Goal: Task Accomplishment & Management: Use online tool/utility

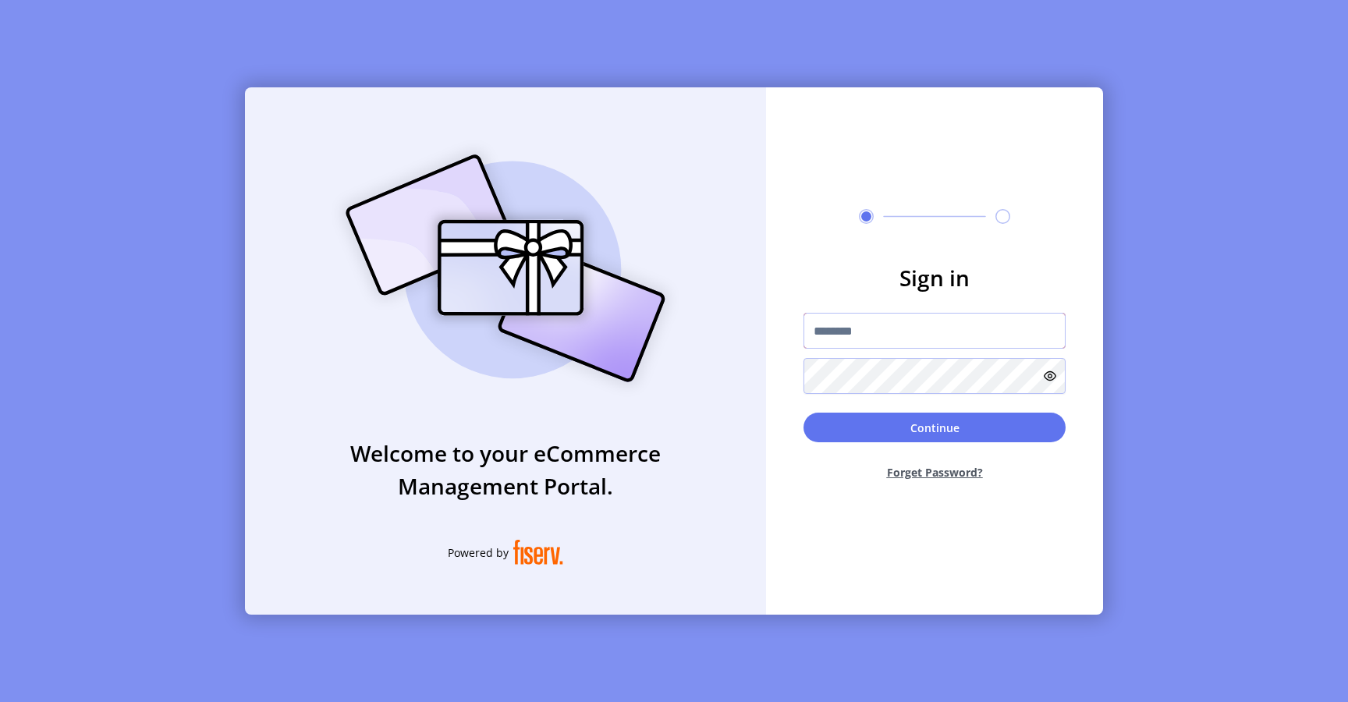
type input "**********"
click at [834, 423] on button "Continue" at bounding box center [934, 428] width 262 height 30
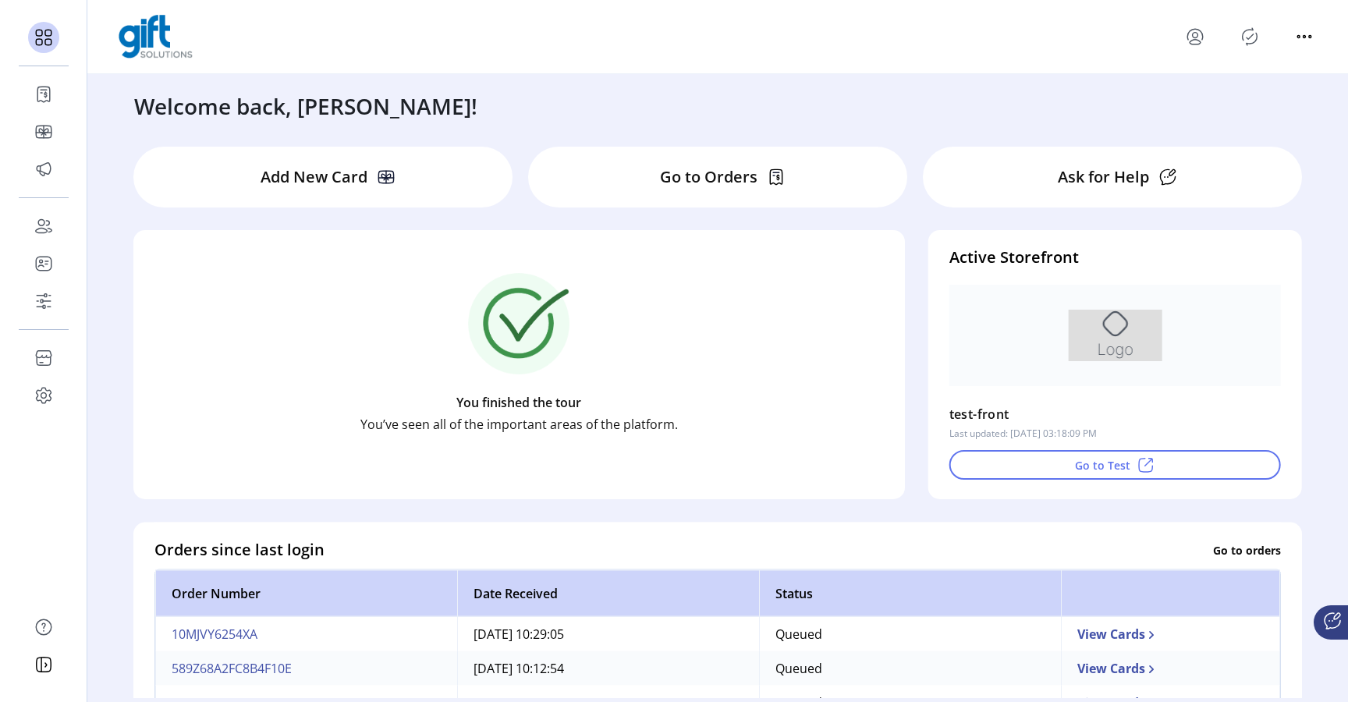
click at [1254, 40] on icon "Publisher Panel" at bounding box center [1249, 36] width 25 height 25
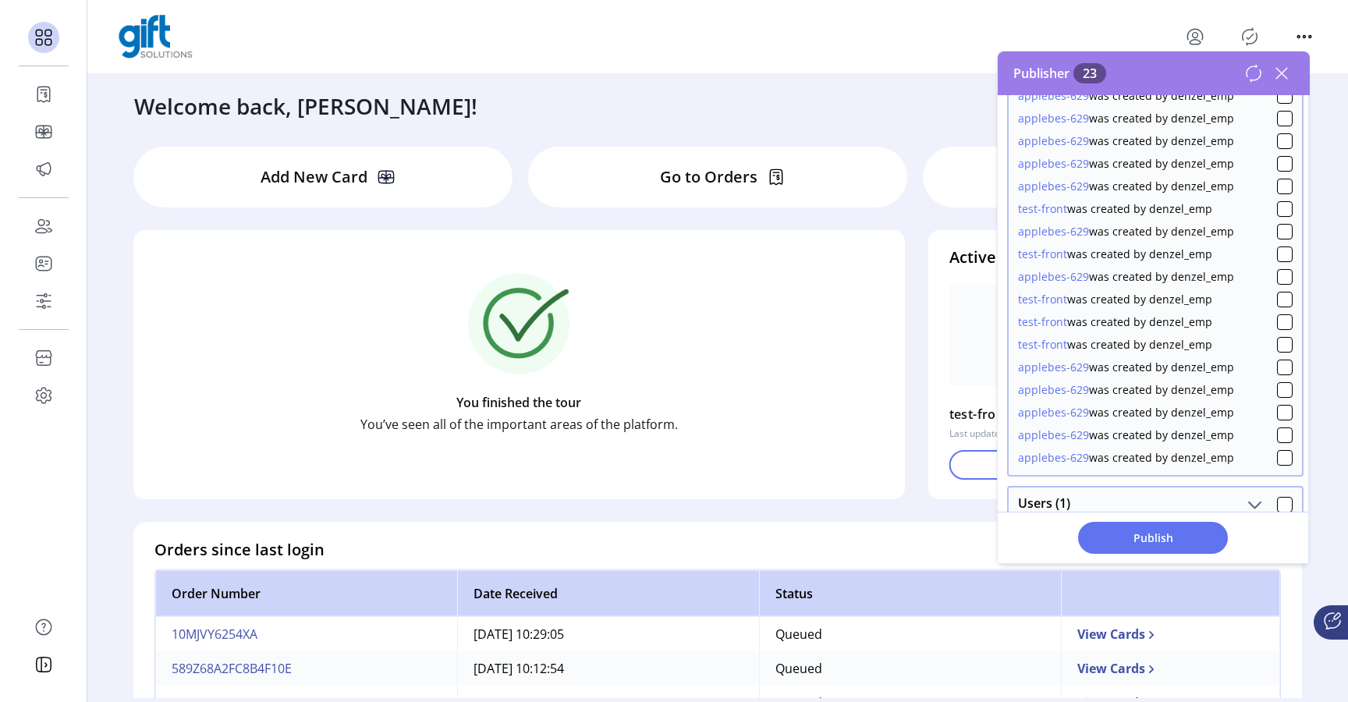
scroll to position [409, 0]
click at [1250, 73] on icon at bounding box center [1253, 73] width 19 height 19
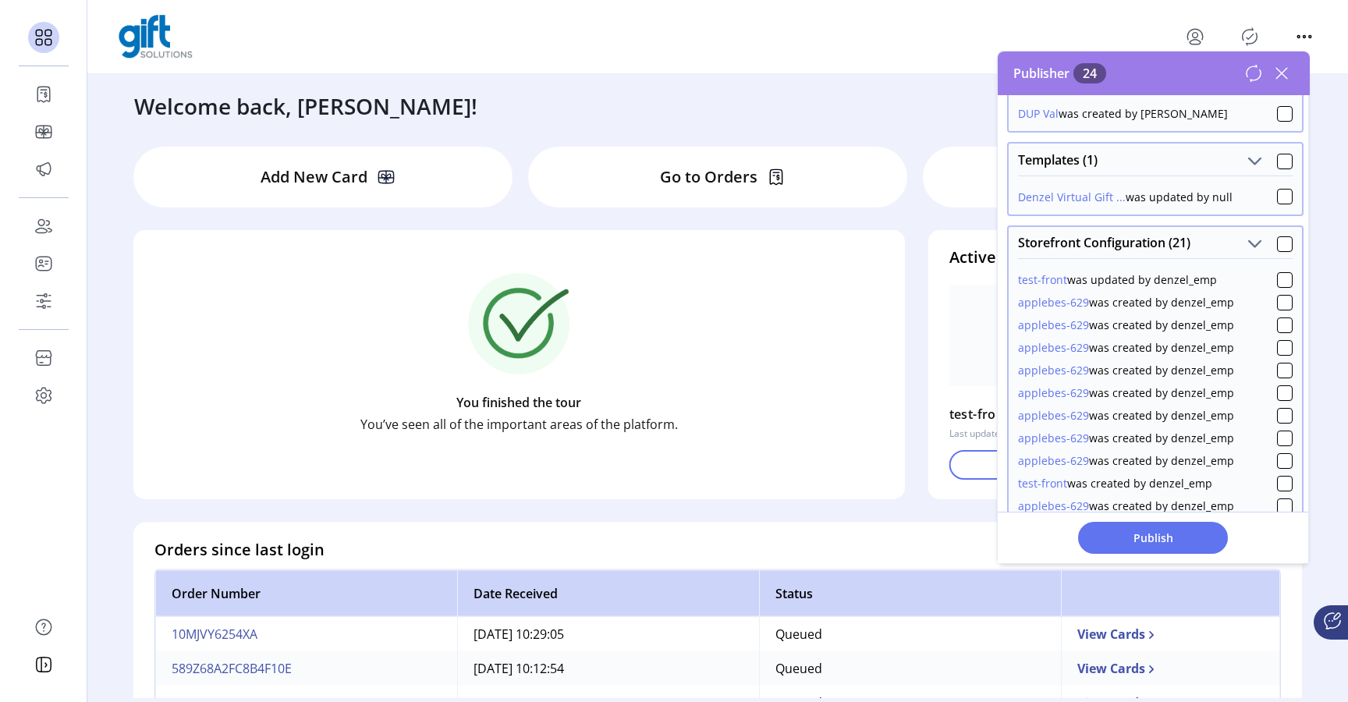
scroll to position [161, 0]
click at [1277, 276] on div at bounding box center [1285, 279] width 16 height 16
click at [1140, 542] on span "Publish 1 Items" at bounding box center [1152, 538] width 109 height 16
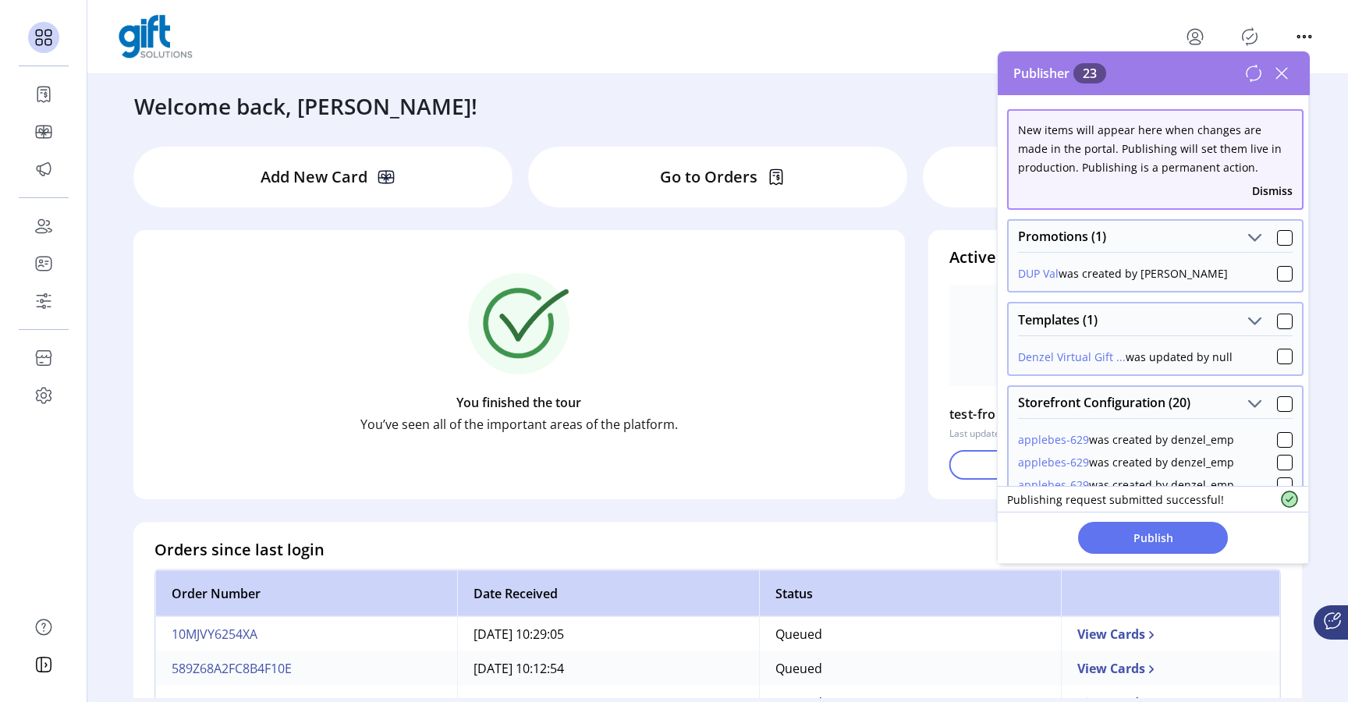
click at [1255, 75] on icon at bounding box center [1253, 73] width 19 height 19
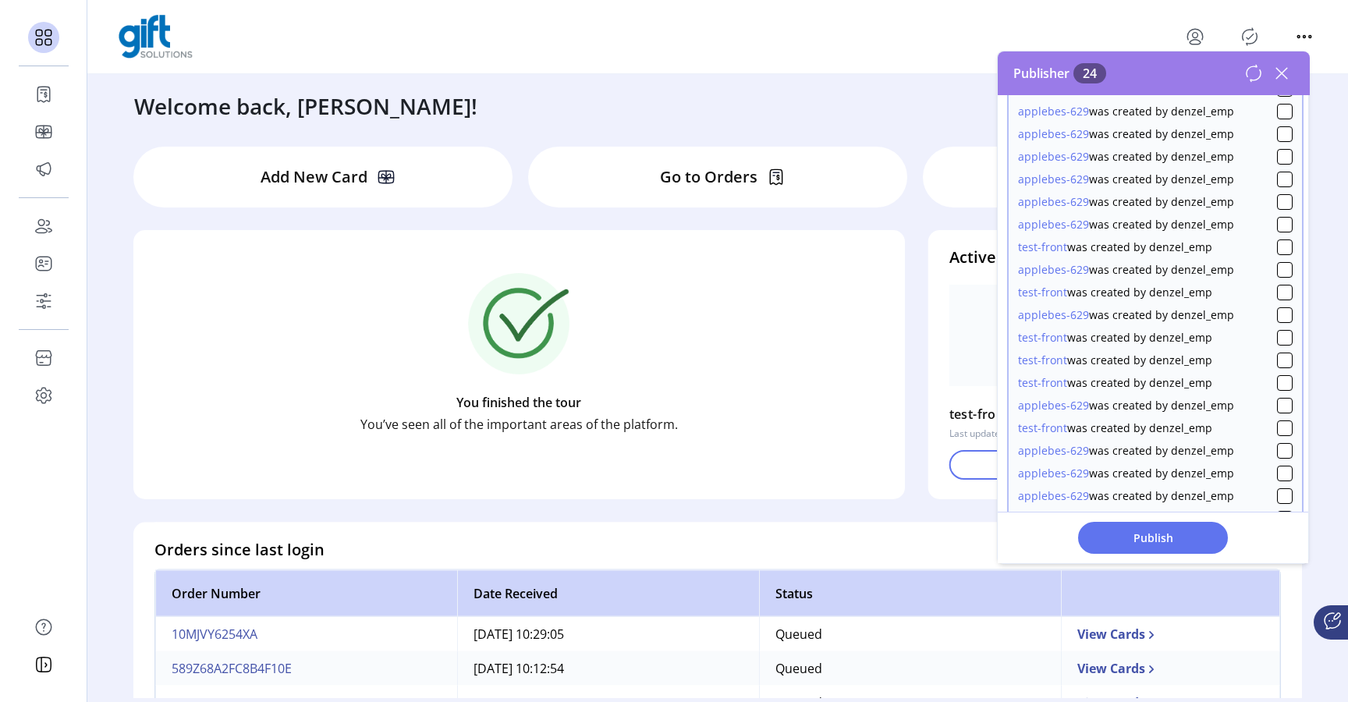
scroll to position [388, 0]
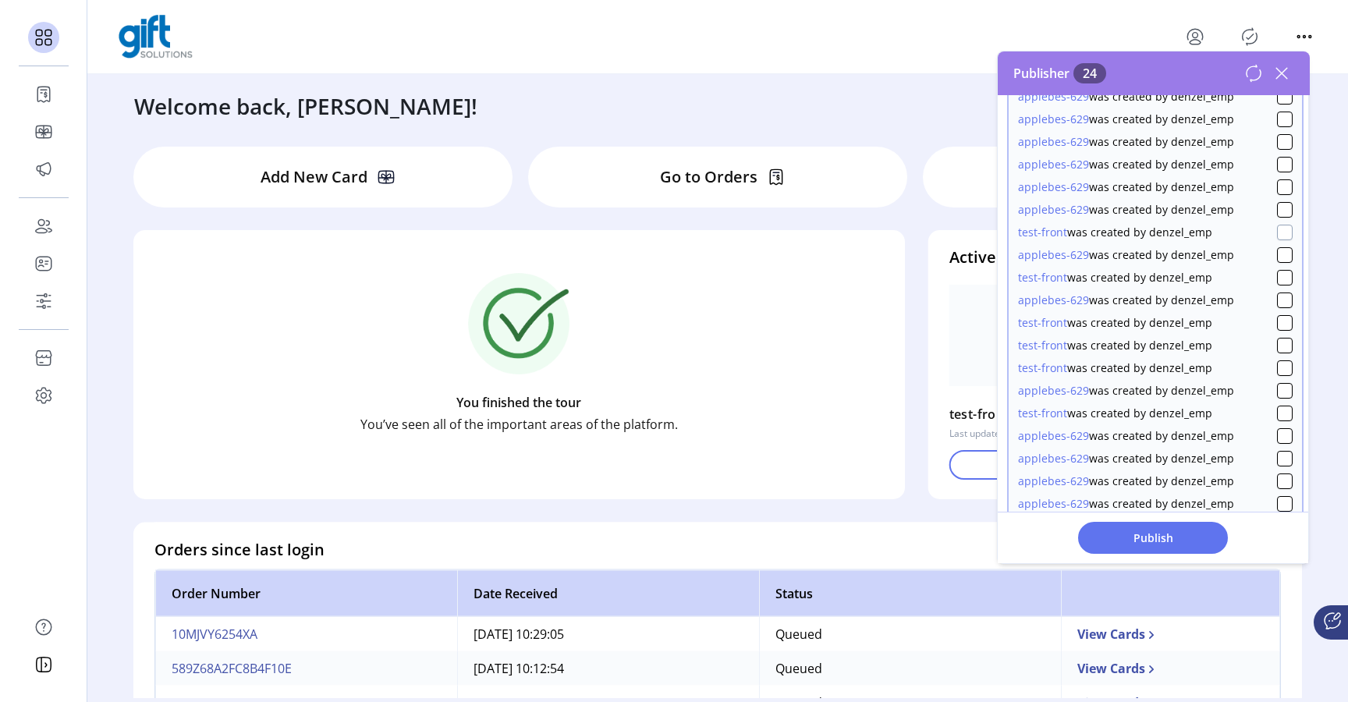
click at [1278, 232] on div at bounding box center [1285, 233] width 16 height 16
click at [1277, 318] on div at bounding box center [1285, 323] width 16 height 16
click at [1277, 349] on div at bounding box center [1285, 346] width 16 height 16
click at [1278, 371] on div at bounding box center [1285, 368] width 16 height 16
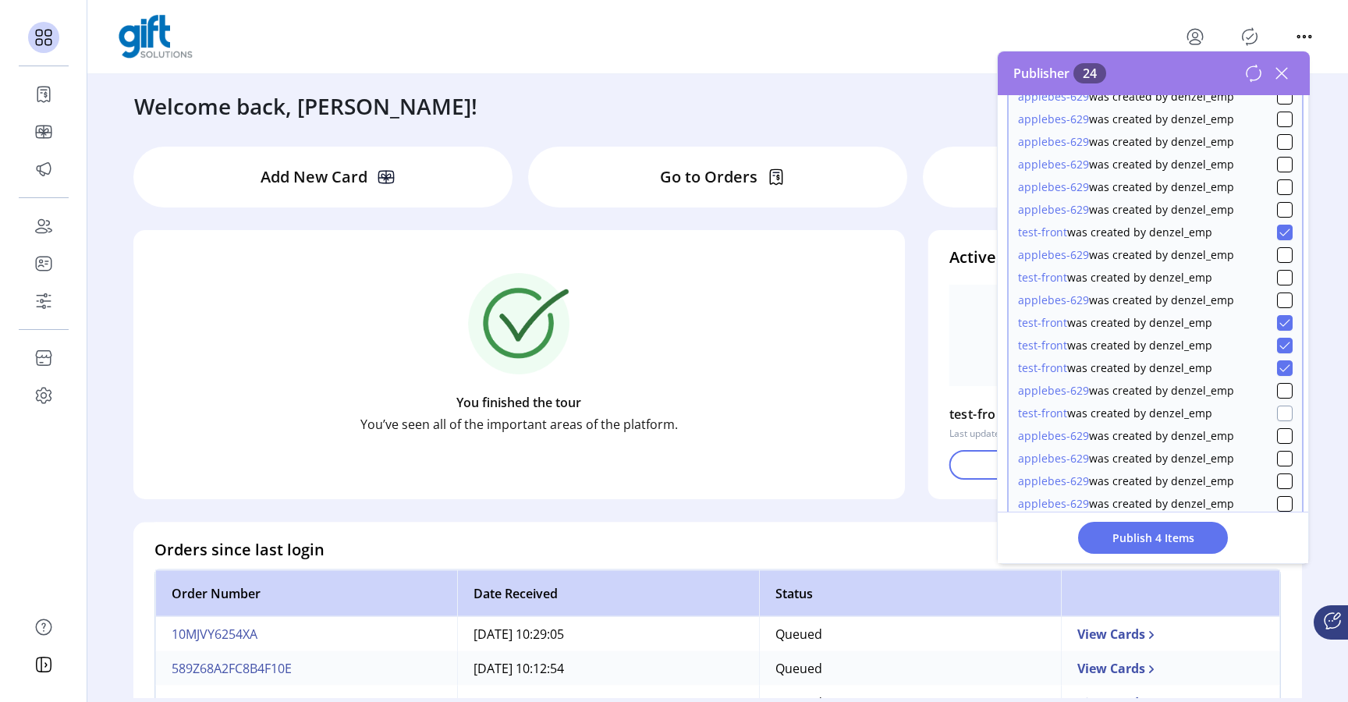
click at [1277, 410] on div at bounding box center [1285, 414] width 16 height 16
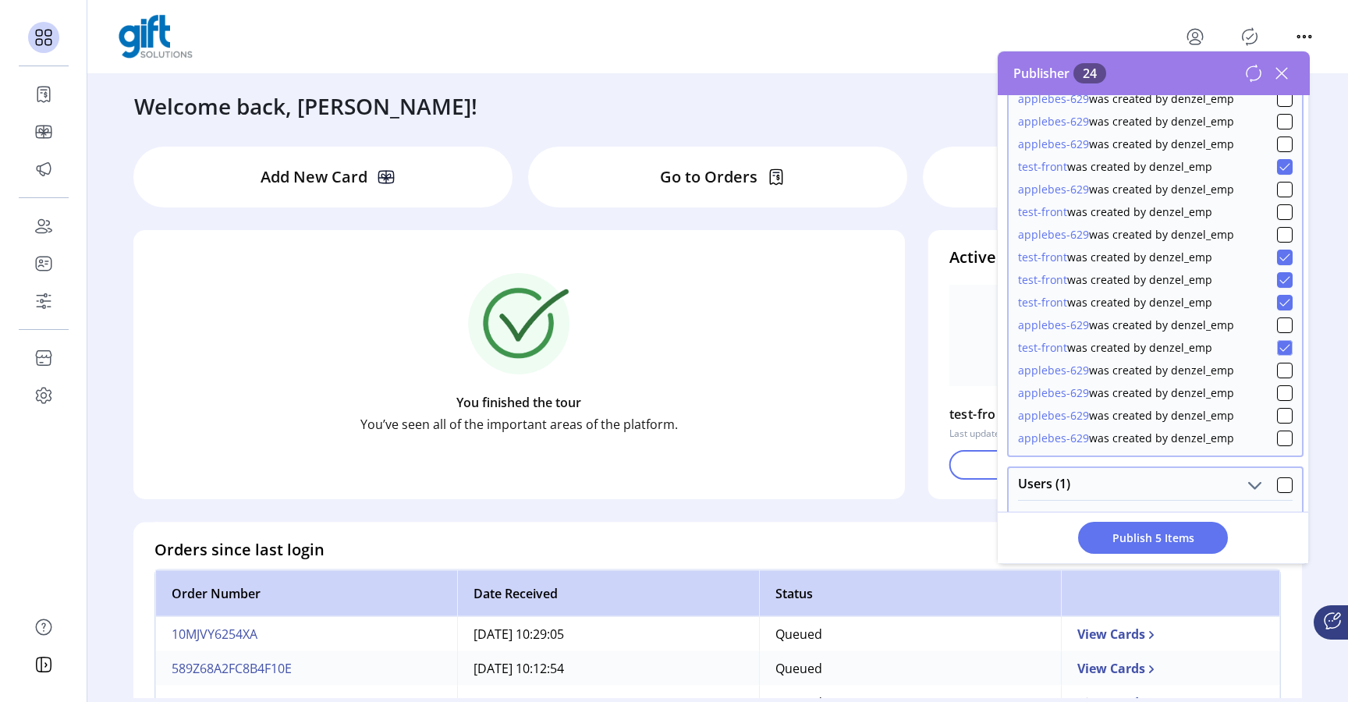
scroll to position [433, 0]
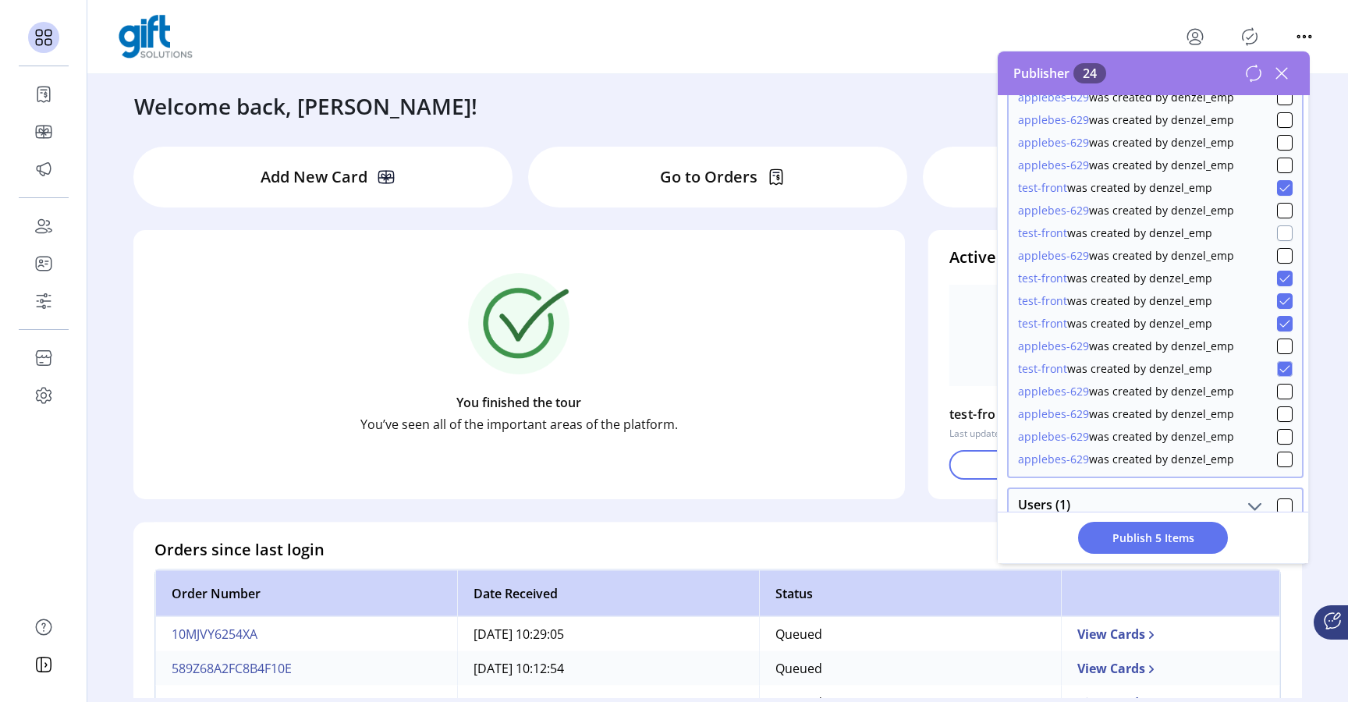
click at [1279, 234] on div at bounding box center [1285, 233] width 16 height 16
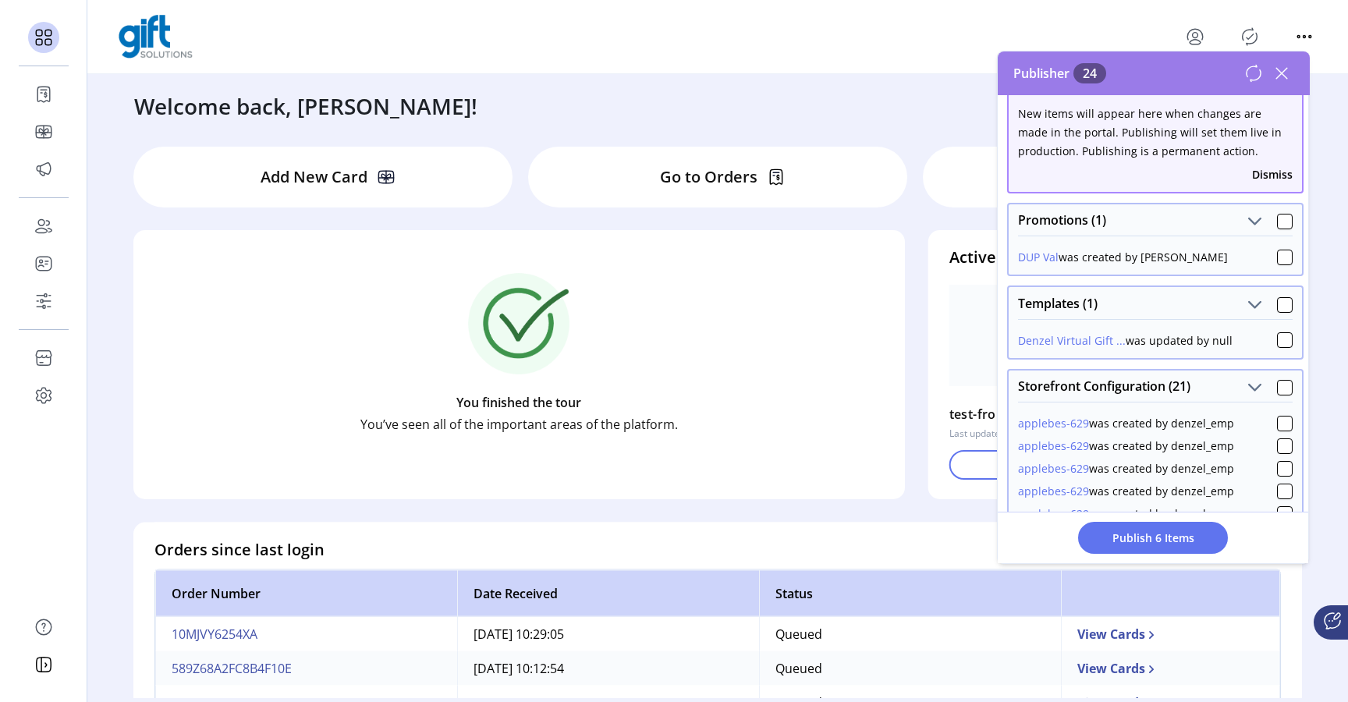
scroll to position [0, 0]
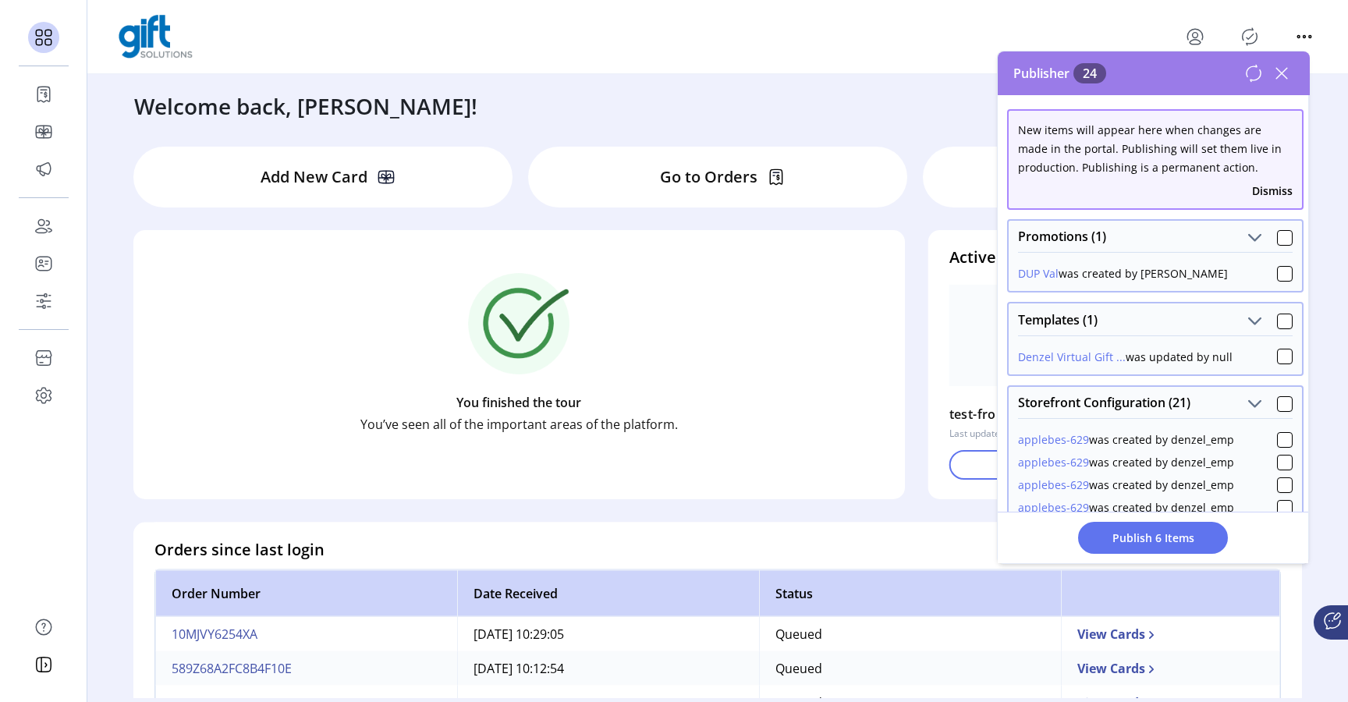
click at [1250, 76] on icon at bounding box center [1253, 73] width 19 height 19
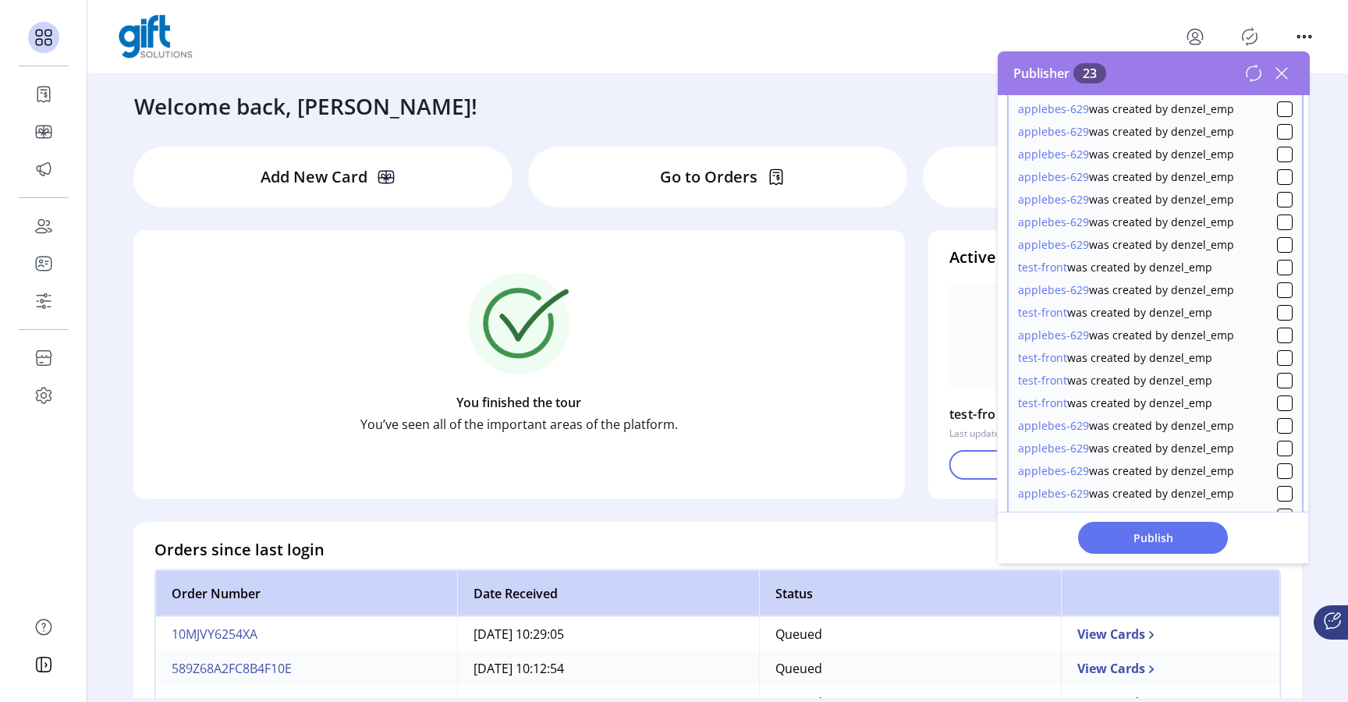
scroll to position [356, 0]
click at [1278, 261] on div at bounding box center [1285, 265] width 16 height 16
click at [1278, 307] on div at bounding box center [1285, 310] width 16 height 16
click at [1277, 349] on div at bounding box center [1285, 355] width 16 height 16
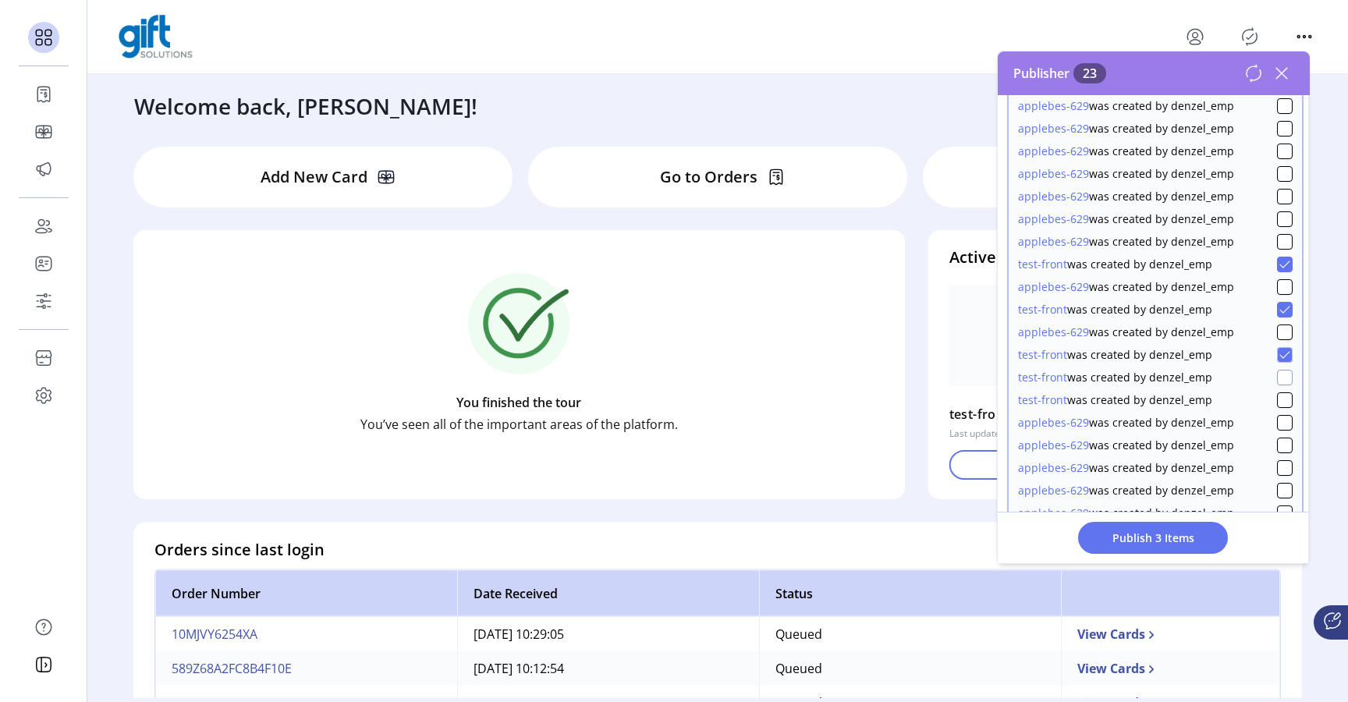
click at [1277, 378] on div at bounding box center [1285, 378] width 16 height 16
click at [1278, 397] on div at bounding box center [1285, 400] width 16 height 16
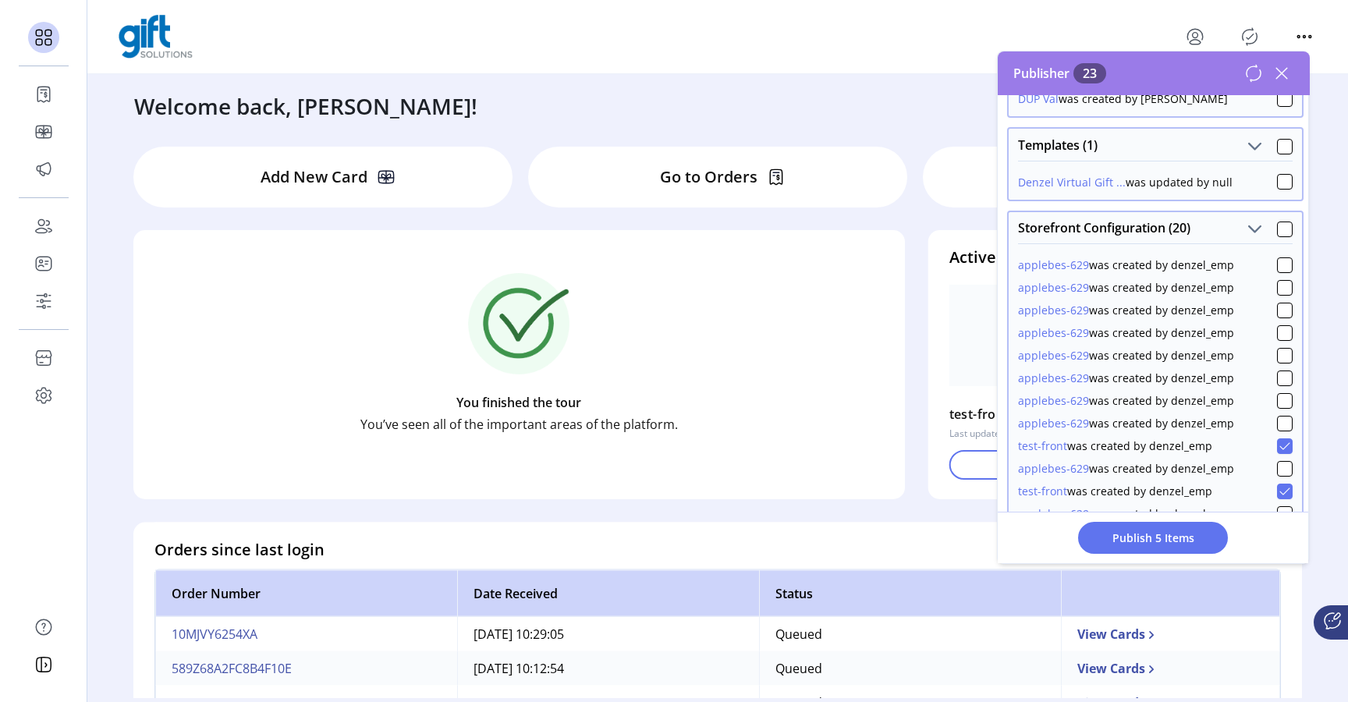
scroll to position [0, 0]
